Goal: Information Seeking & Learning: Check status

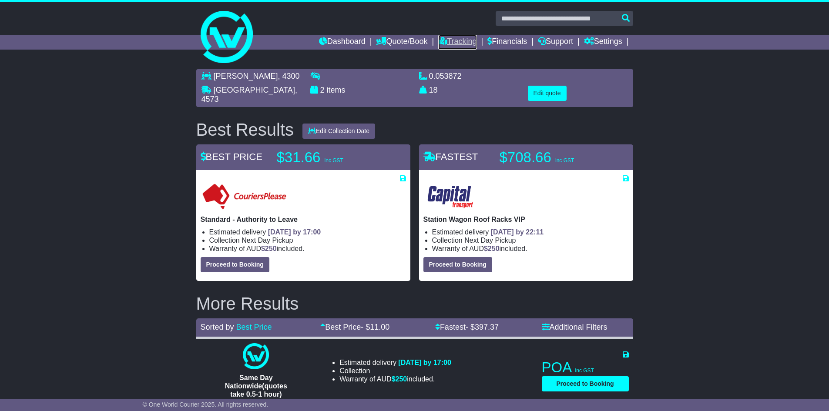
click at [460, 40] on link "Tracking" at bounding box center [457, 42] width 38 height 15
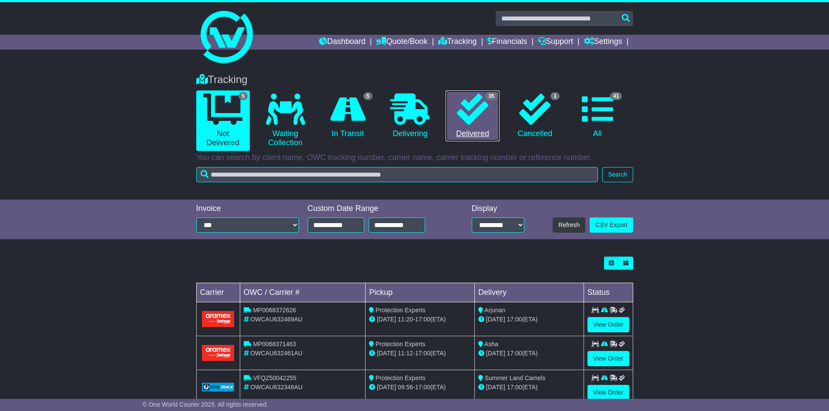
click at [463, 125] on icon at bounding box center [472, 109] width 31 height 31
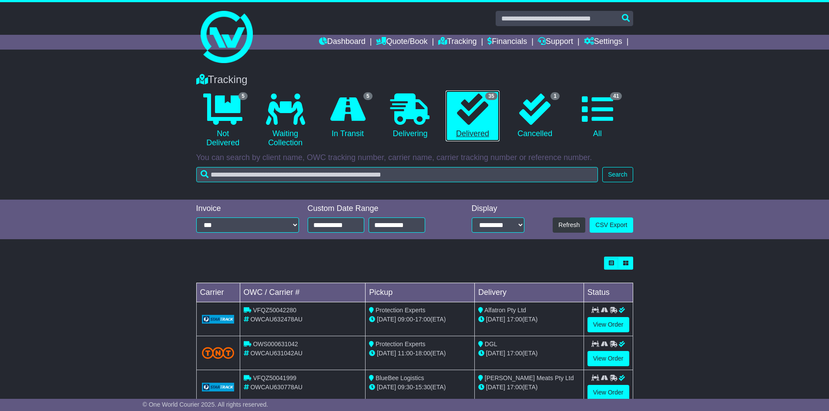
click at [465, 127] on link "35 Delivered" at bounding box center [473, 116] width 54 height 51
click at [613, 360] on link "View Order" at bounding box center [609, 358] width 42 height 15
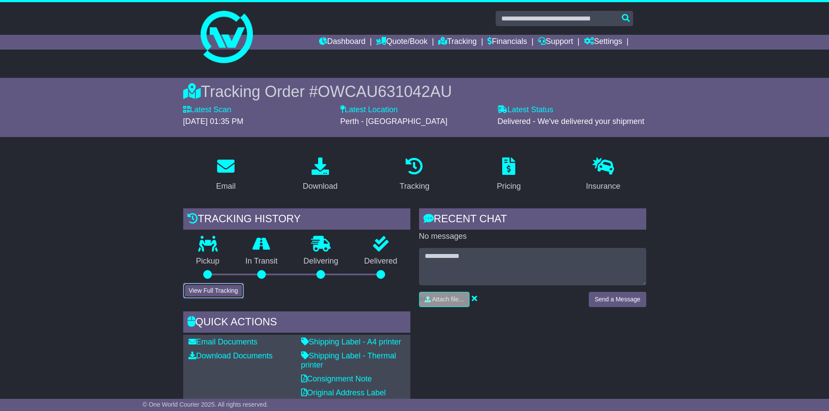
click at [215, 289] on button "View Full Tracking" at bounding box center [213, 290] width 61 height 15
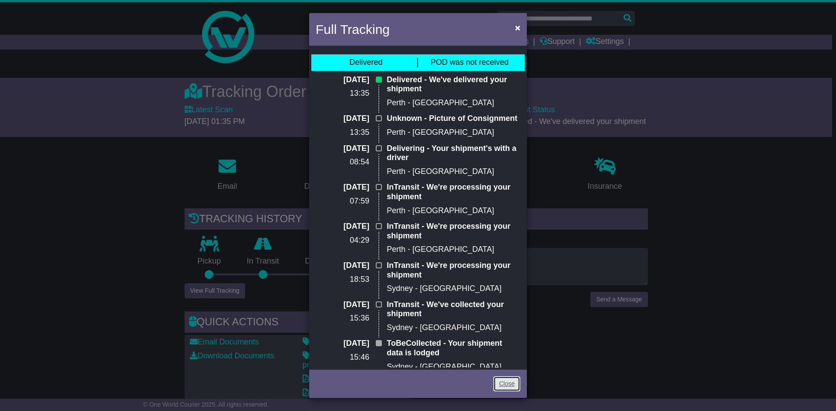
click at [500, 380] on link "Close" at bounding box center [506, 384] width 27 height 15
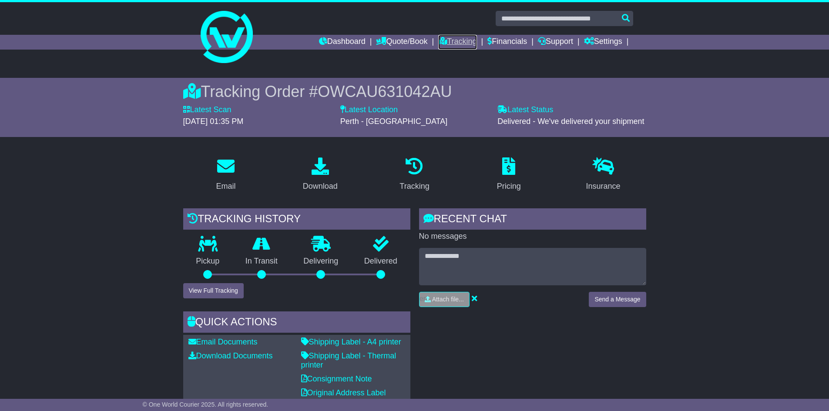
click at [465, 39] on link "Tracking" at bounding box center [457, 42] width 38 height 15
